Goal: Find specific page/section: Find specific page/section

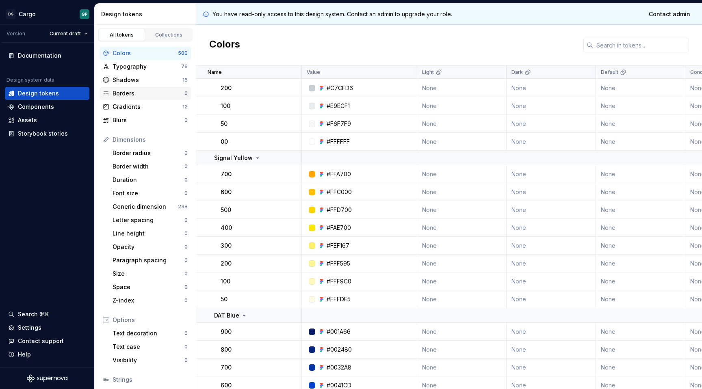
click at [122, 96] on div "Borders" at bounding box center [149, 93] width 72 height 8
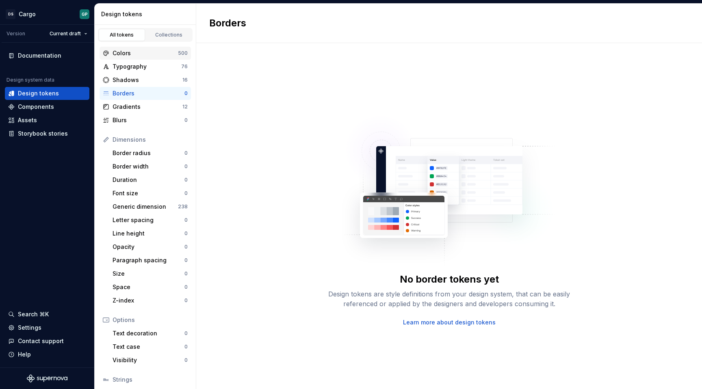
click at [127, 49] on div "Colors" at bounding box center [145, 53] width 65 height 8
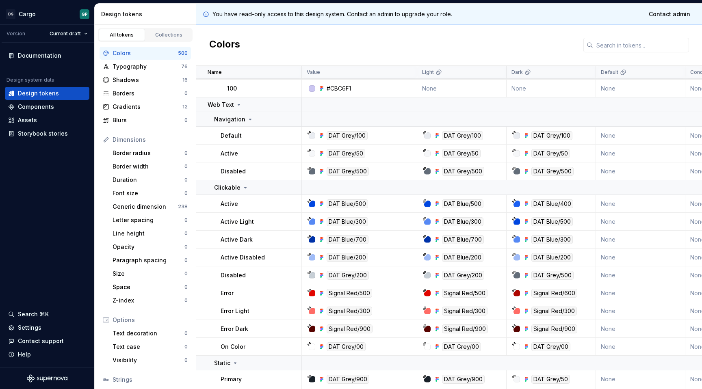
scroll to position [2589, 0]
